Goal: Transaction & Acquisition: Purchase product/service

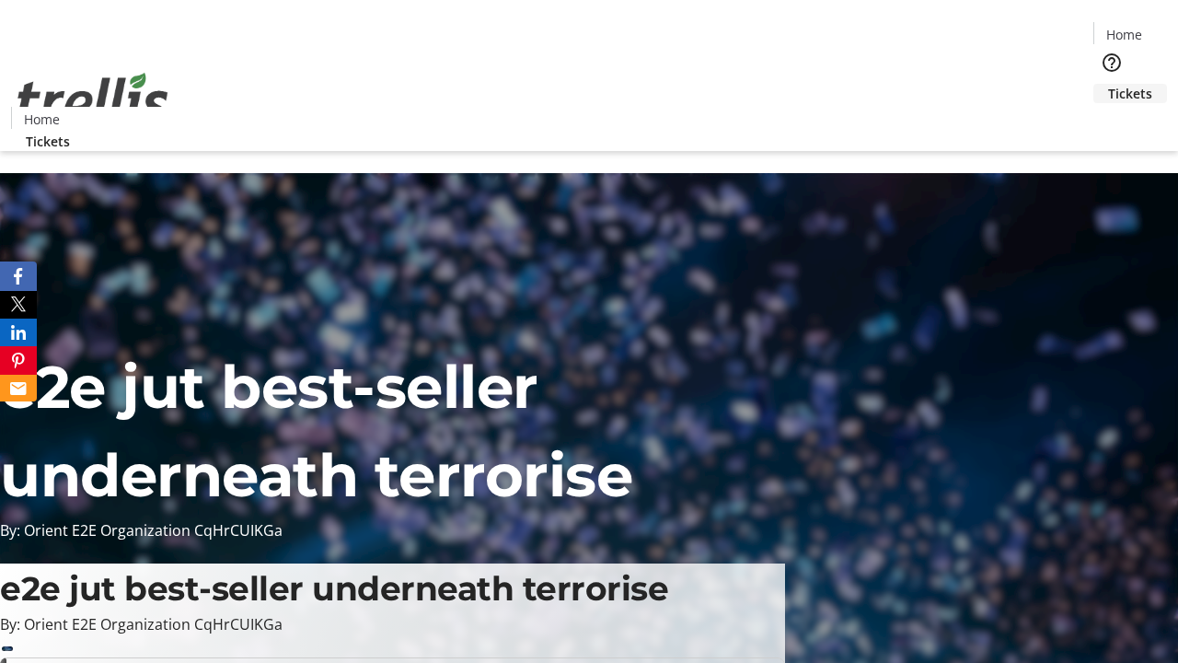
click at [1108, 84] on span "Tickets" at bounding box center [1130, 93] width 44 height 19
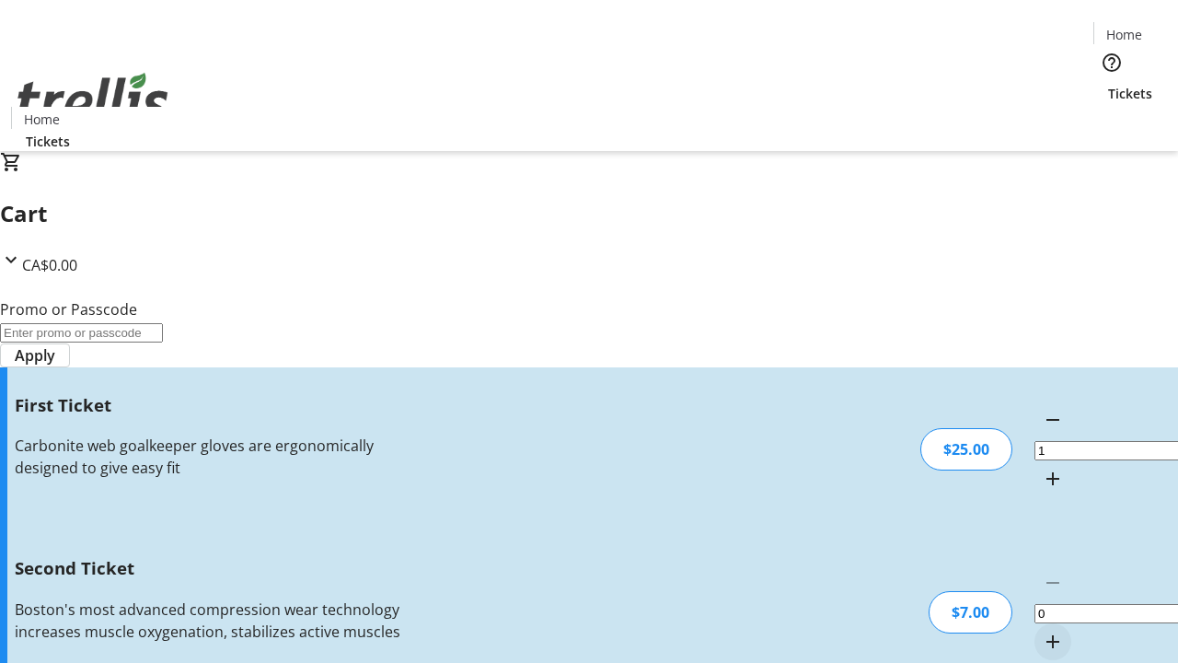
click at [1042, 630] on mat-icon "Increment by one" at bounding box center [1053, 641] width 22 height 22
type input "2"
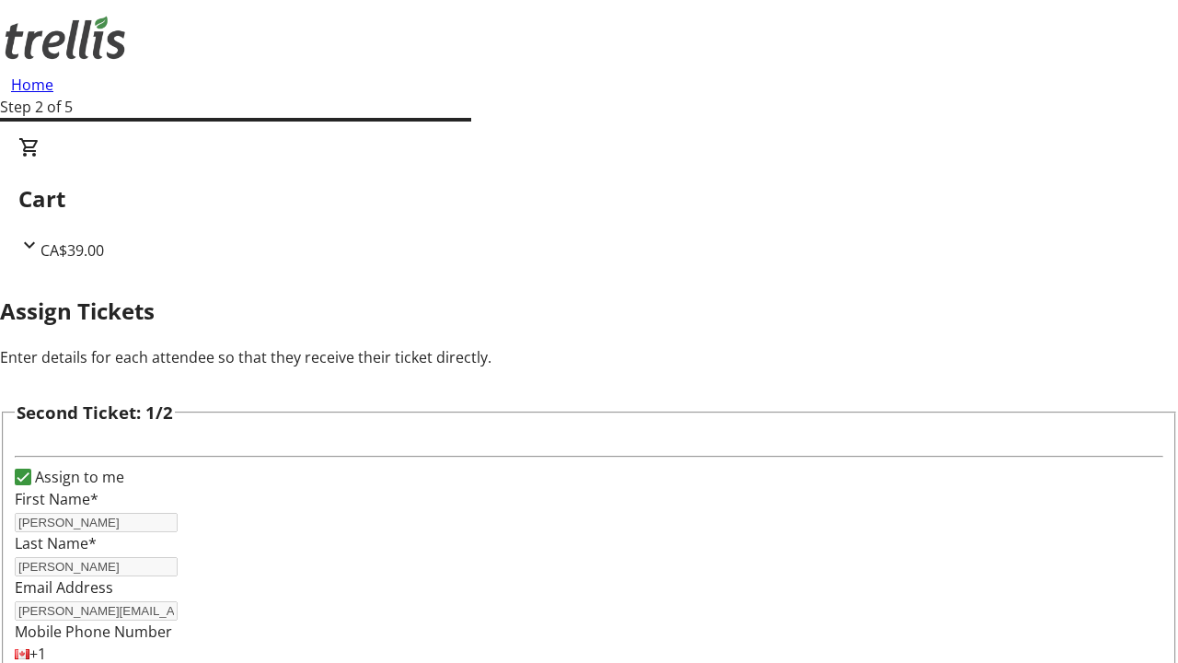
type input "[PERSON_NAME]"
type input "[PERSON_NAME][EMAIL_ADDRESS][DOMAIN_NAME]"
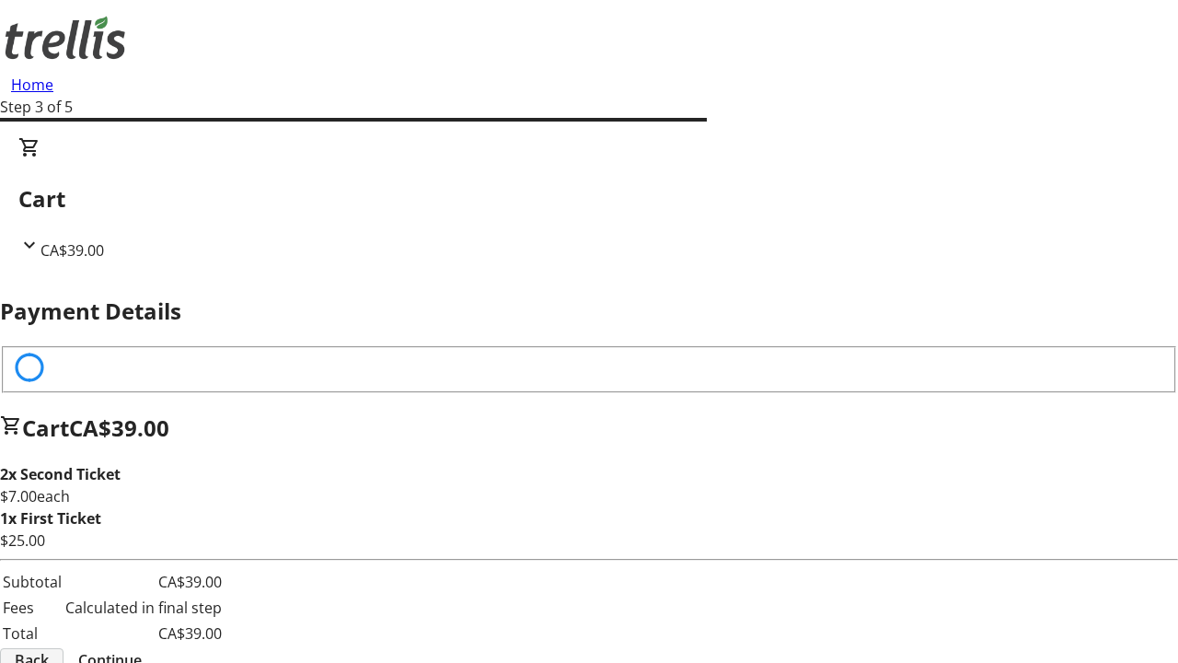
click at [49, 649] on span "Back" at bounding box center [32, 660] width 34 height 22
